Goal: Task Accomplishment & Management: Use online tool/utility

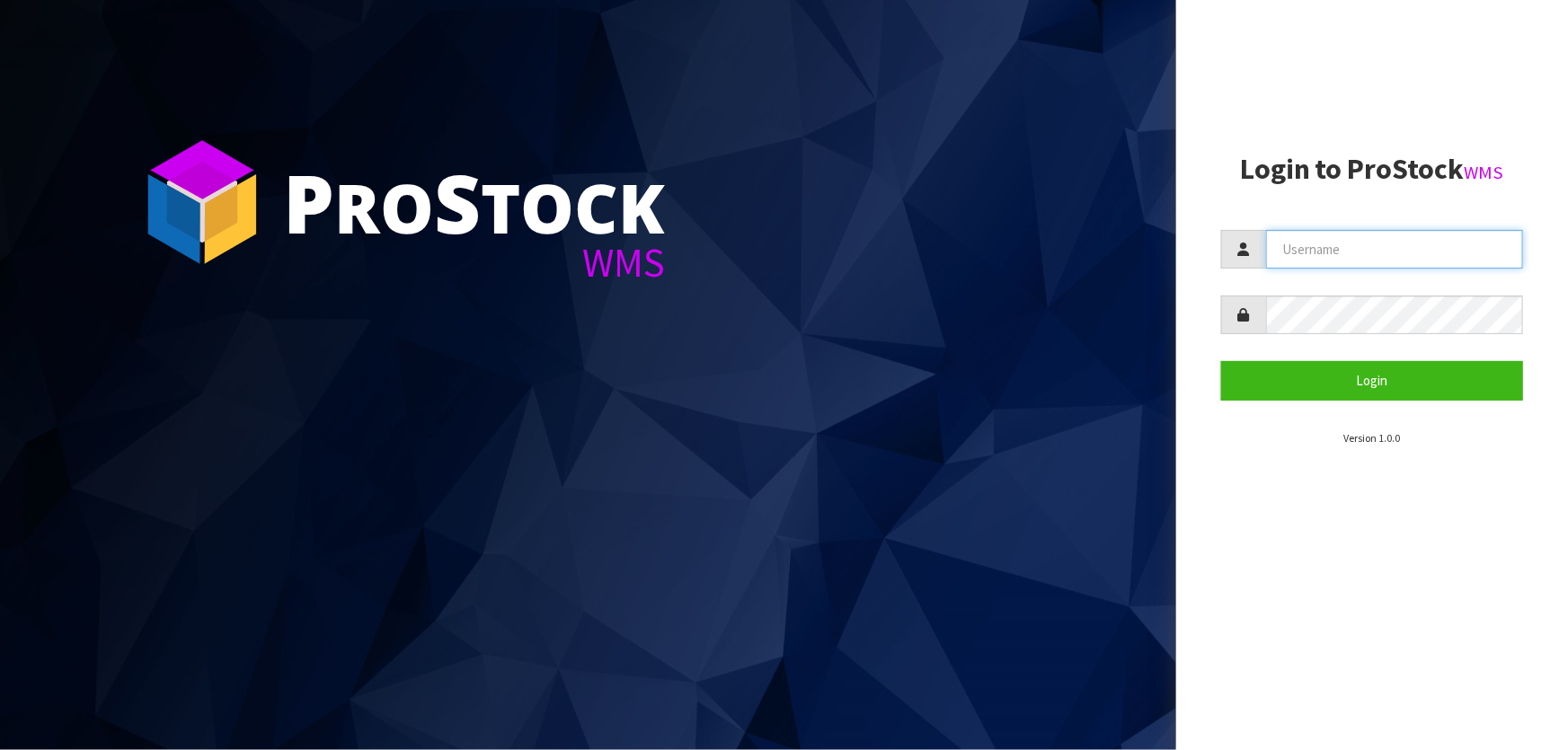
type input "[PERSON_NAME]"
drag, startPoint x: 1416, startPoint y: 240, endPoint x: 1153, endPoint y: 216, distance: 264.1
click at [1158, 216] on div "P ro S tock WMS Login to ProStock WMS [GEOGRAPHIC_DATA] Login Version 1.0.0" at bounding box center [784, 375] width 1568 height 750
click at [1221, 361] on button "Login" at bounding box center [1371, 380] width 302 height 39
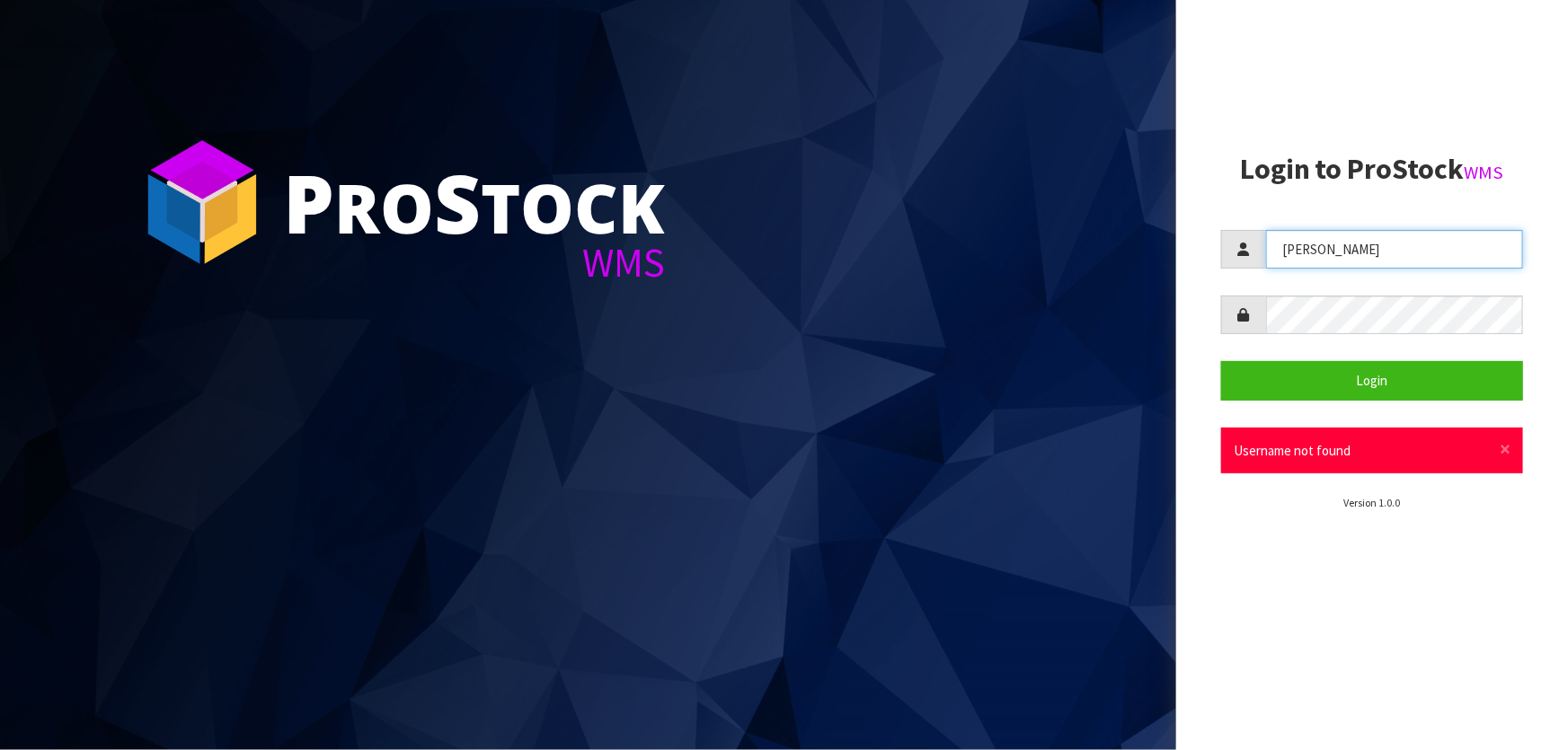
click at [1284, 237] on input "[PERSON_NAME]" at bounding box center [1395, 249] width 257 height 39
click at [1297, 245] on input "[PERSON_NAME]" at bounding box center [1395, 249] width 257 height 39
type input "[PERSON_NAME]"
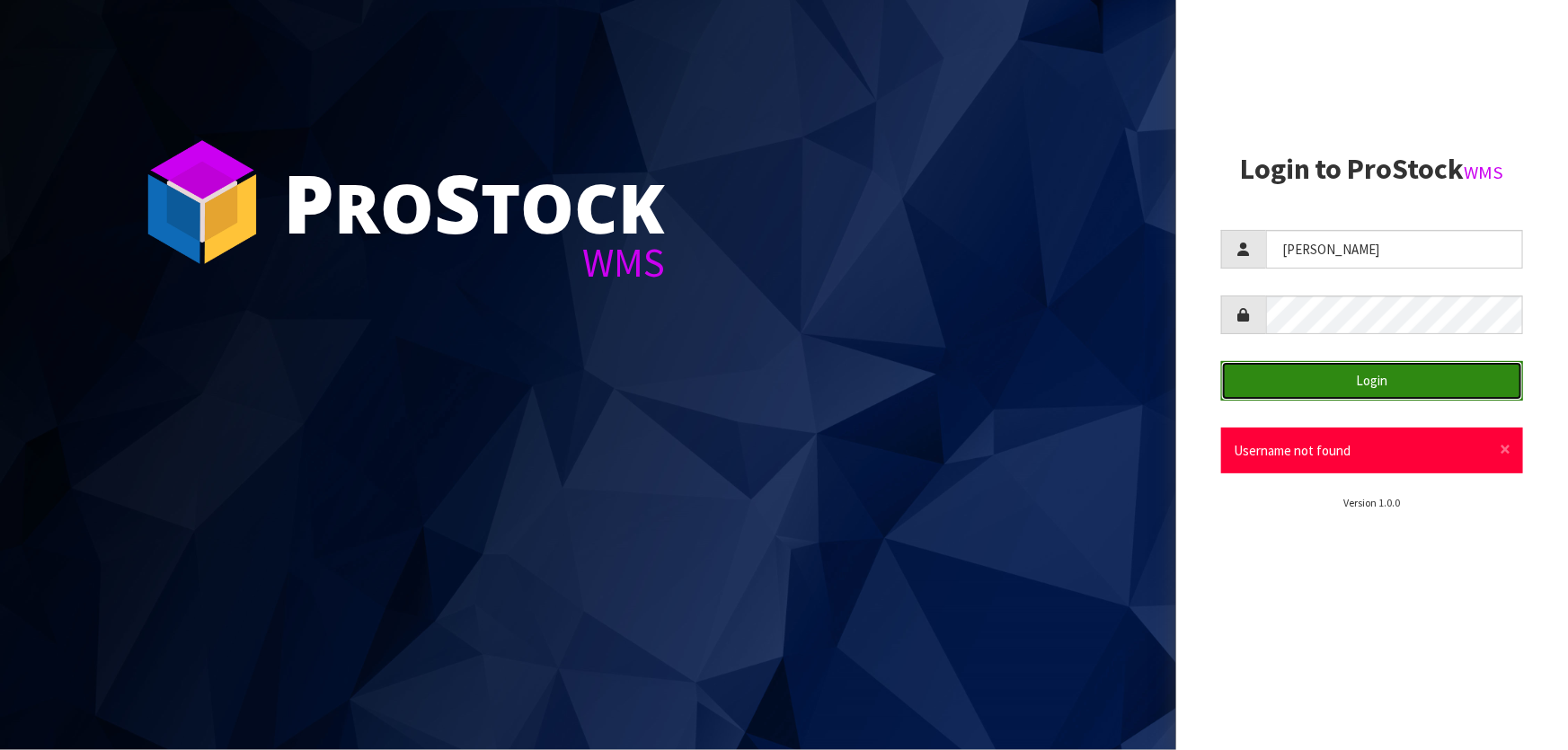
click at [1278, 394] on button "Login" at bounding box center [1371, 380] width 302 height 39
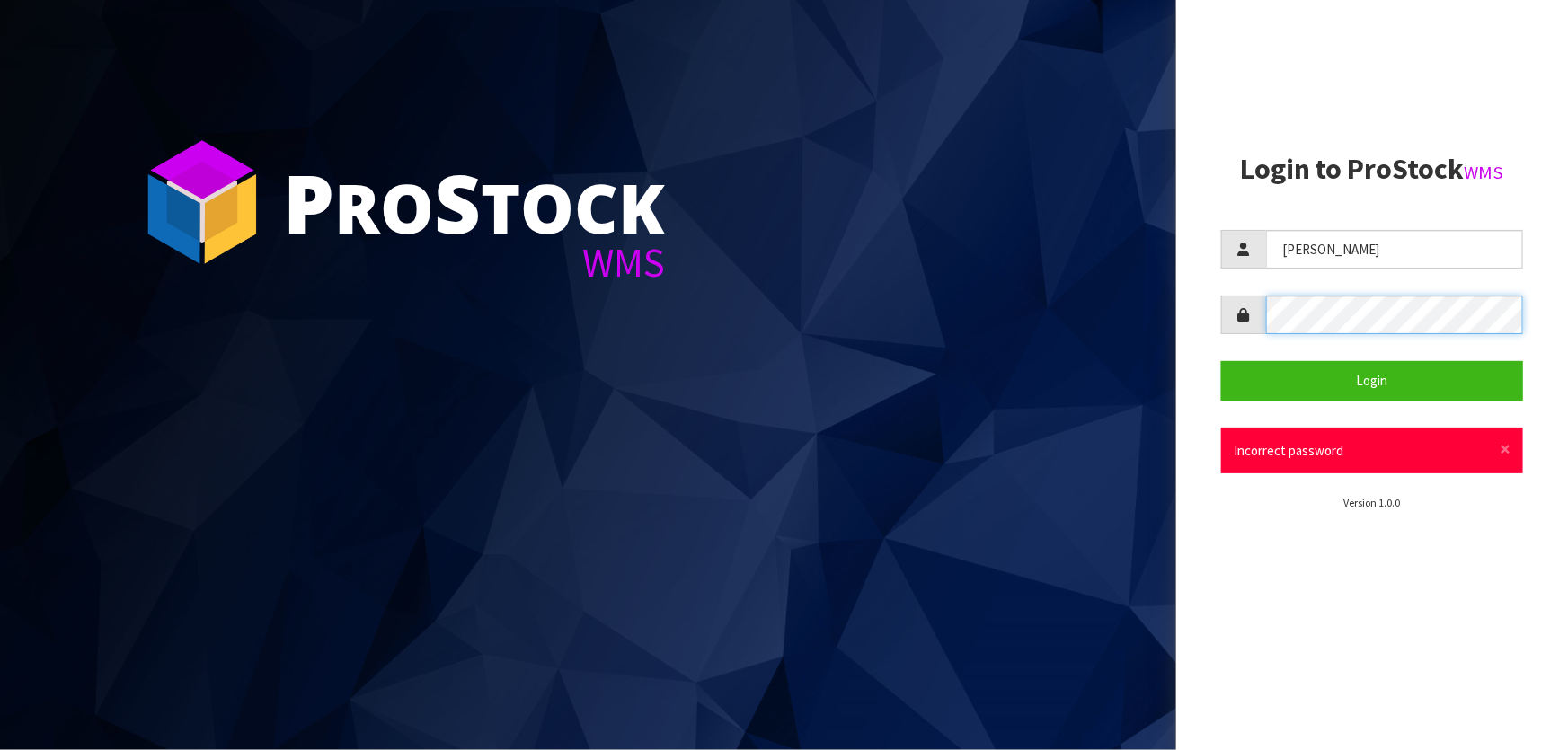
click at [1104, 288] on div "P ro S tock WMS Login to ProStock WMS [PERSON_NAME] Login × Close Incorrect pas…" at bounding box center [784, 375] width 1568 height 750
click at [1221, 361] on button "Login" at bounding box center [1371, 380] width 302 height 39
